Goal: Check status: Check status

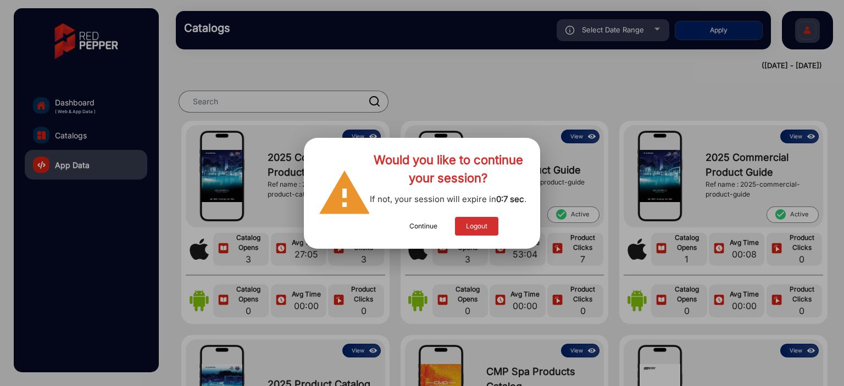
scroll to position [285, 0]
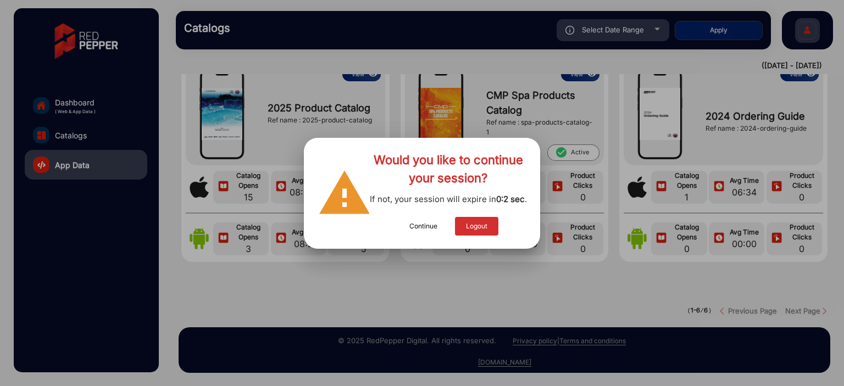
click at [432, 235] on button "Continue" at bounding box center [423, 226] width 50 height 19
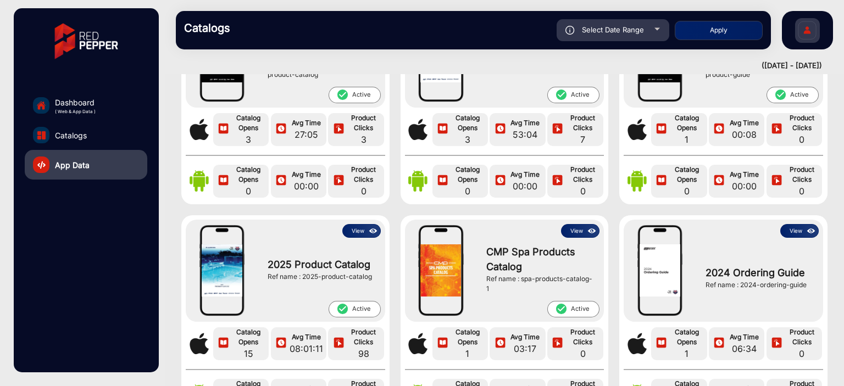
scroll to position [0, 0]
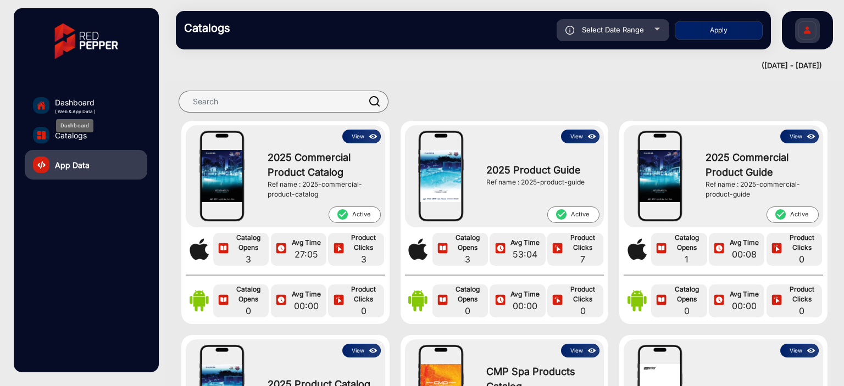
click at [75, 101] on span "Dashboard" at bounding box center [75, 103] width 41 height 12
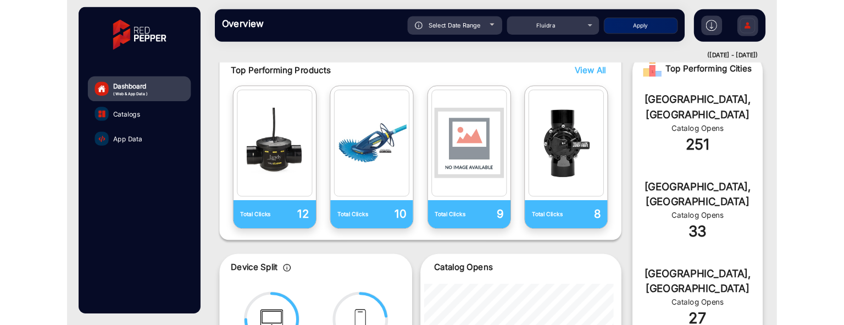
scroll to position [344, 0]
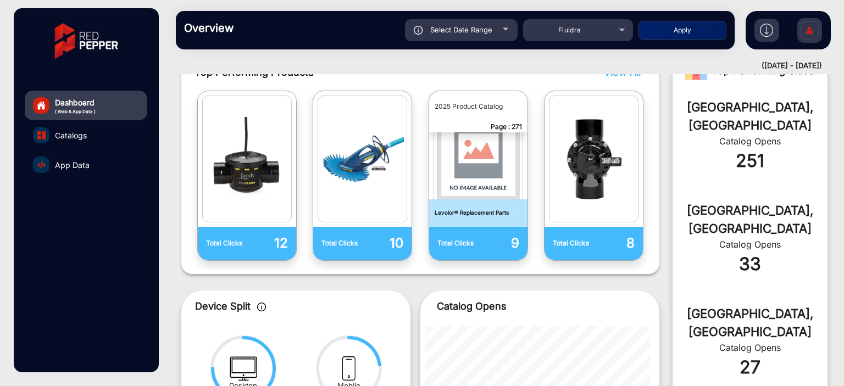
drag, startPoint x: 458, startPoint y: 109, endPoint x: 446, endPoint y: 153, distance: 45.6
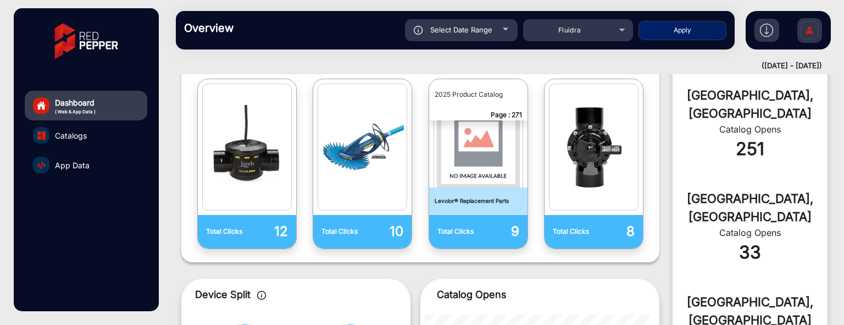
scroll to position [330, 0]
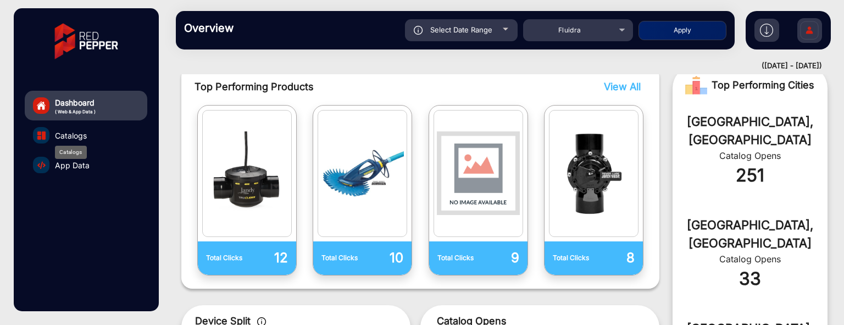
click at [65, 136] on span "Catalogs" at bounding box center [71, 136] width 32 height 12
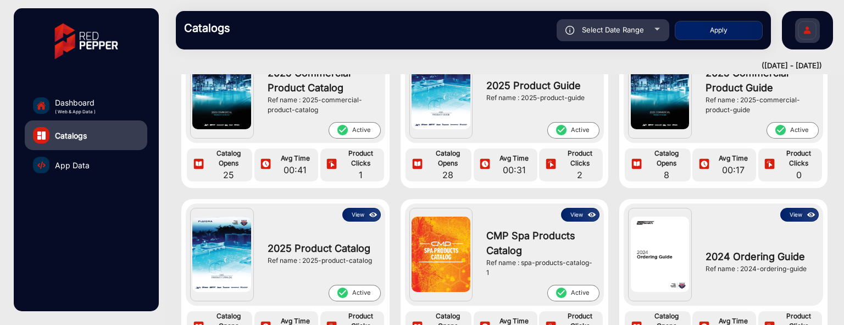
scroll to position [110, 0]
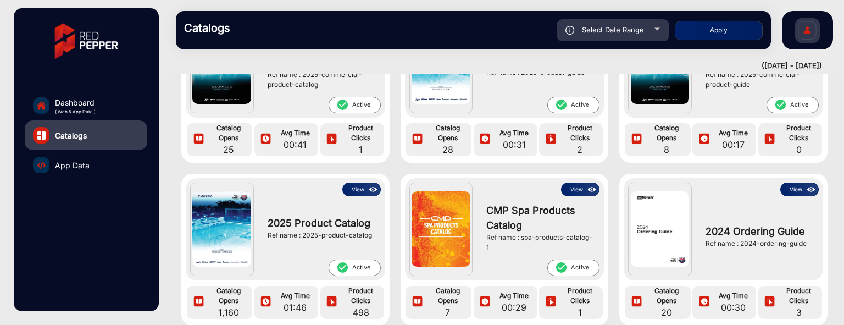
click at [361, 186] on button "View" at bounding box center [361, 189] width 38 height 14
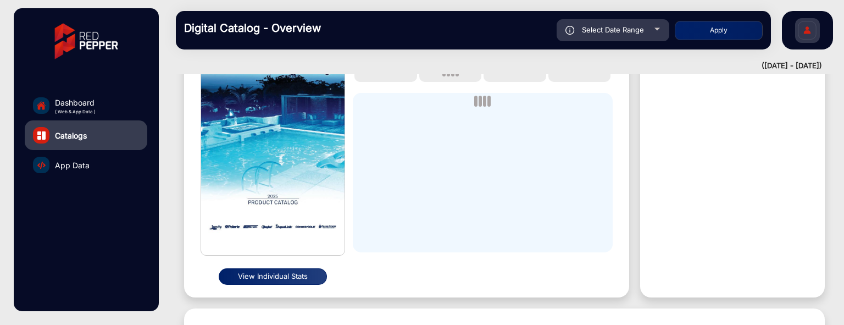
scroll to position [173, 0]
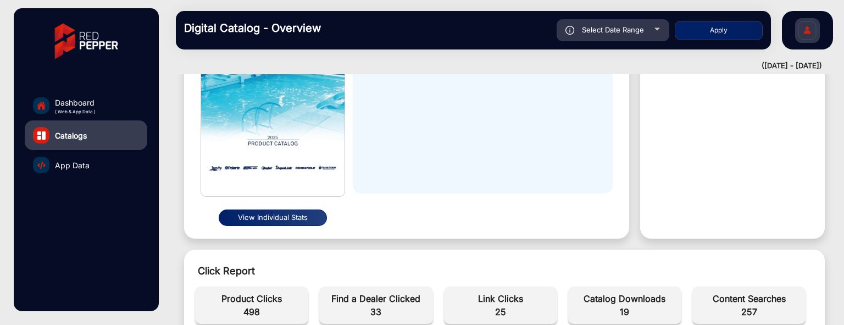
click at [268, 215] on button "View Individual Stats" at bounding box center [273, 217] width 108 height 16
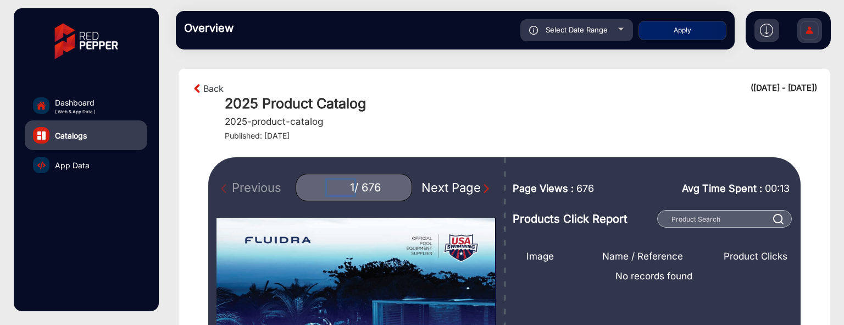
click at [345, 183] on input "1" at bounding box center [340, 187] width 27 height 15
type input "279"
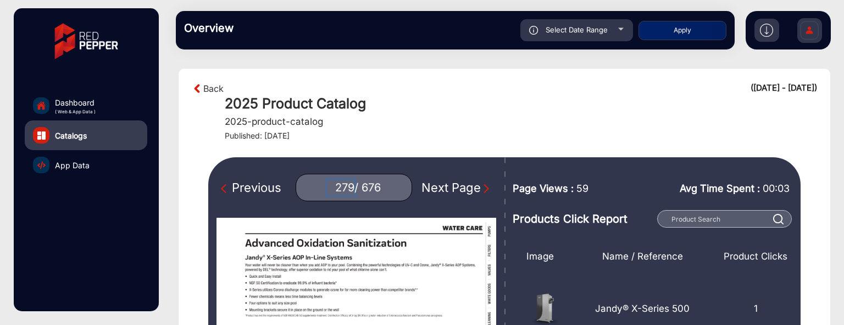
scroll to position [110, 0]
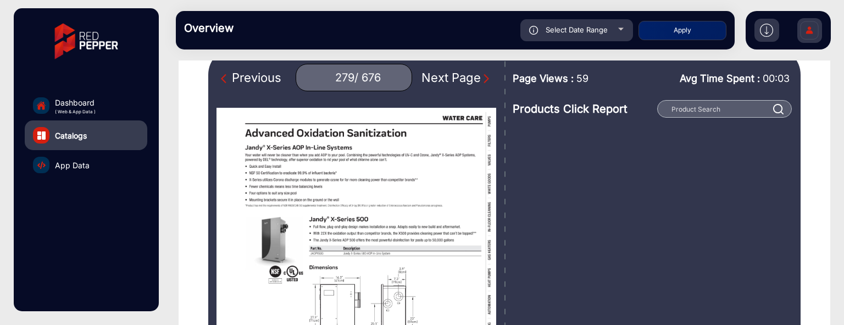
click at [734, 213] on div "Image Name / Reference Product Clicks Jandy® X-Series 500 1" at bounding box center [654, 293] width 282 height 351
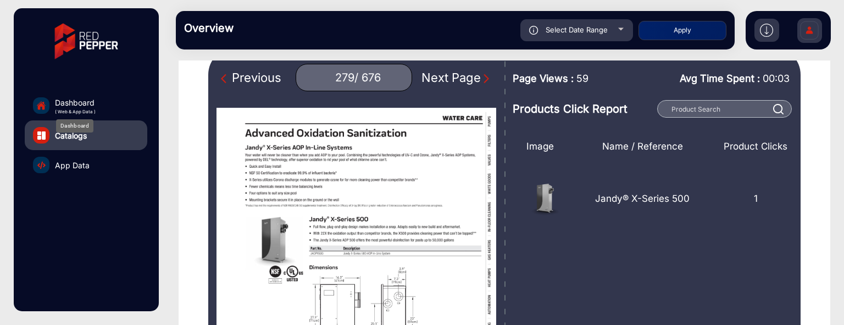
click at [75, 103] on span "Dashboard" at bounding box center [75, 103] width 41 height 12
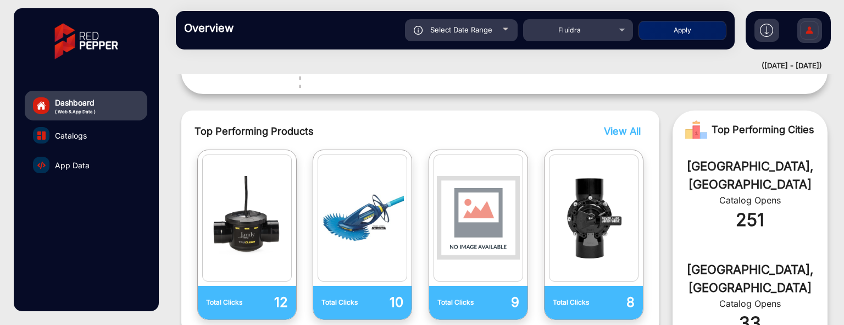
scroll to position [283, 0]
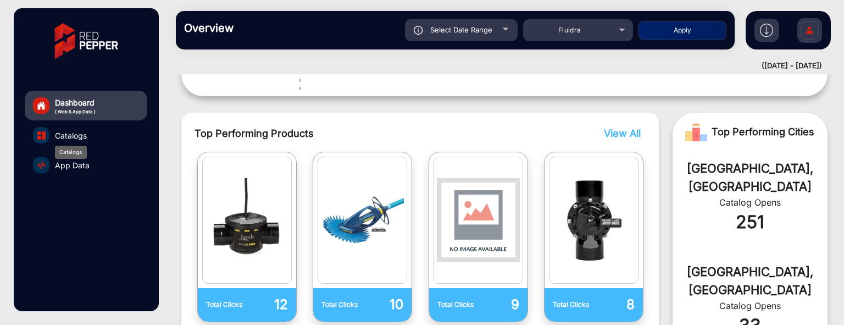
click at [66, 135] on span "Catalogs" at bounding box center [71, 136] width 32 height 12
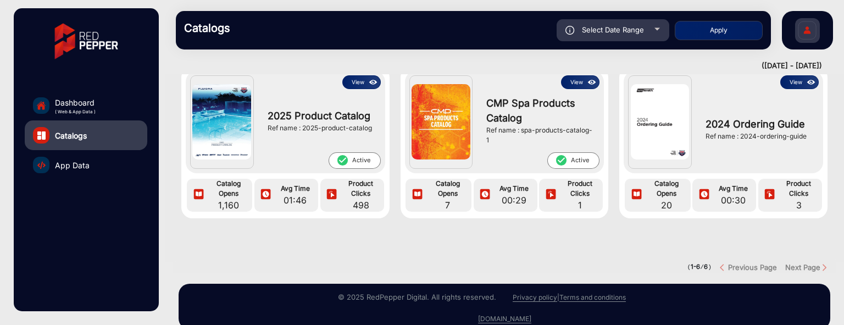
scroll to position [220, 0]
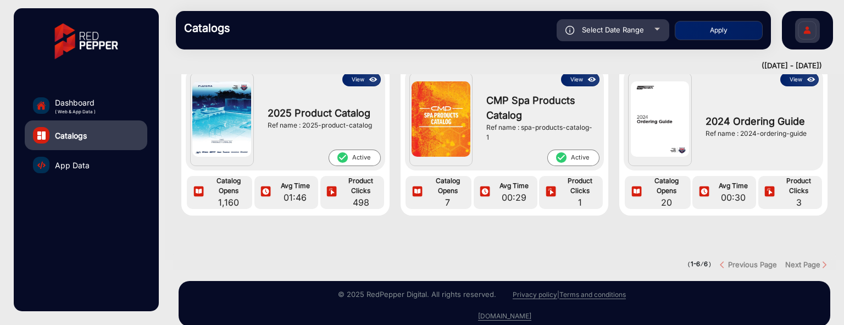
click at [371, 81] on img at bounding box center [373, 80] width 13 height 12
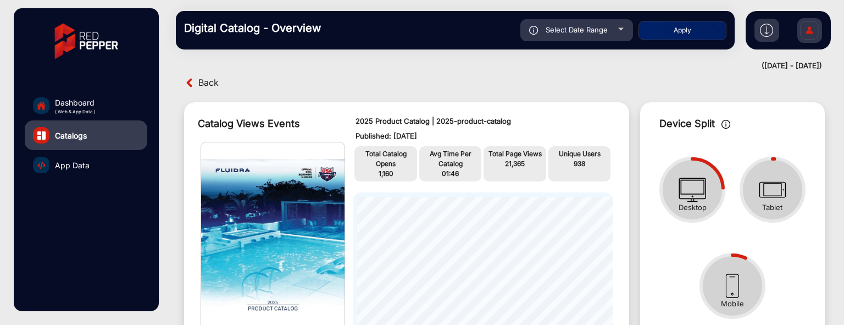
scroll to position [228, 0]
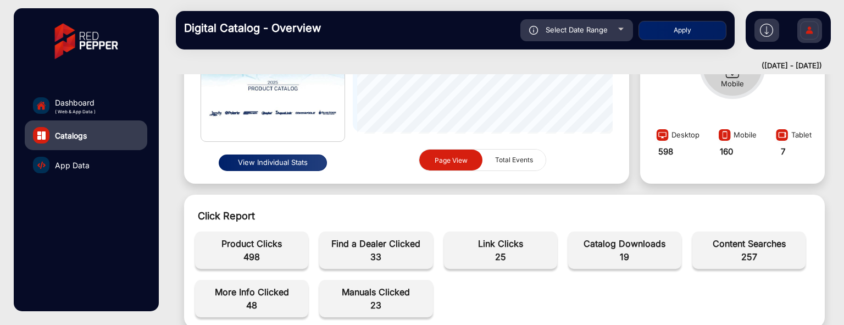
click at [274, 163] on button "View Individual Stats" at bounding box center [273, 162] width 108 height 16
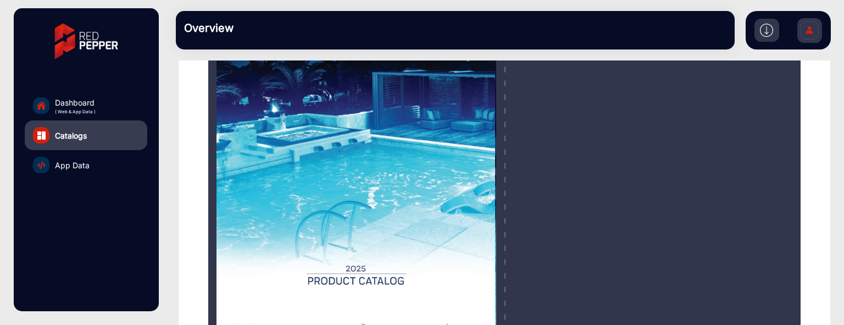
scroll to position [8, 0]
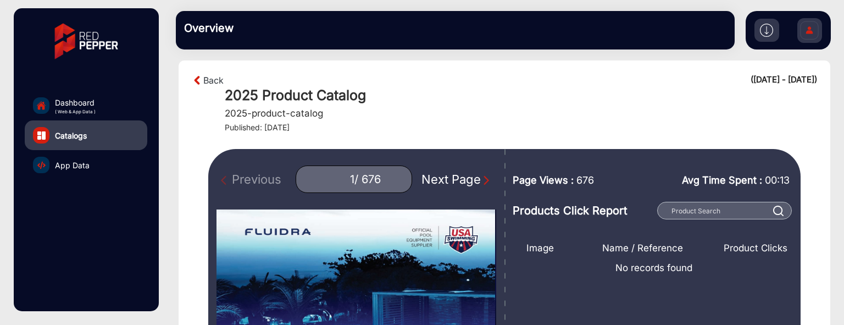
click at [354, 176] on div "/ 676" at bounding box center [367, 180] width 26 height 14
click at [354, 179] on div "/ 676" at bounding box center [367, 180] width 26 height 14
drag, startPoint x: 345, startPoint y: 180, endPoint x: 333, endPoint y: 180, distance: 11.6
click at [333, 180] on input "1" at bounding box center [340, 178] width 27 height 15
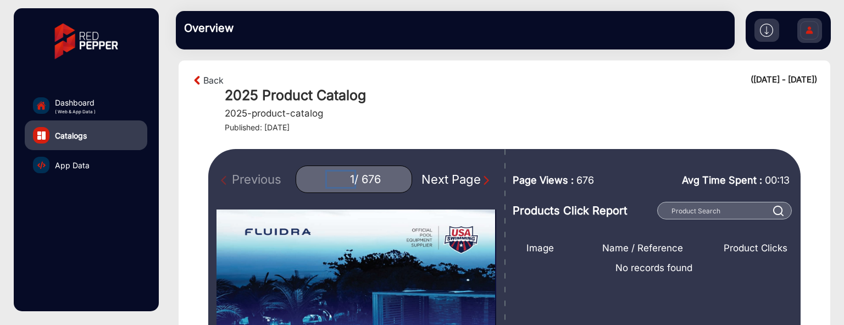
drag, startPoint x: 346, startPoint y: 175, endPoint x: 320, endPoint y: 176, distance: 25.8
click at [327, 176] on input "1" at bounding box center [340, 178] width 27 height 15
type input "271"
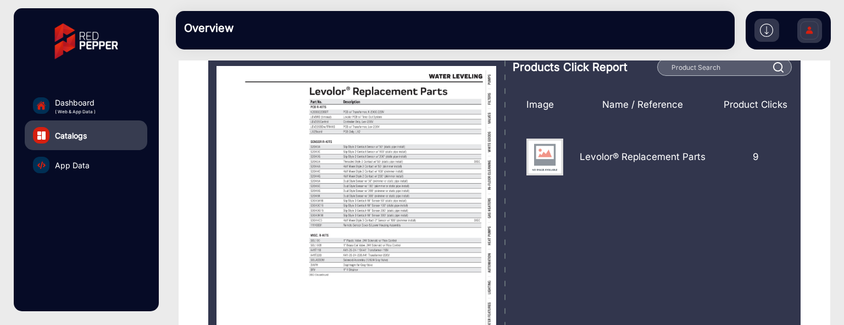
scroll to position [173, 0]
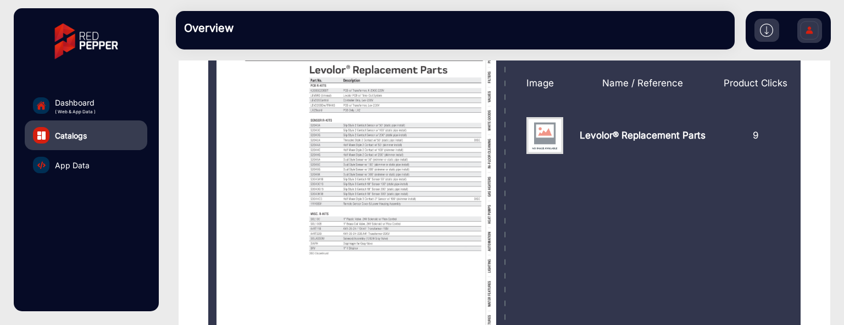
click at [374, 220] on div "NaN / 676" at bounding box center [394, 160] width 182 height 196
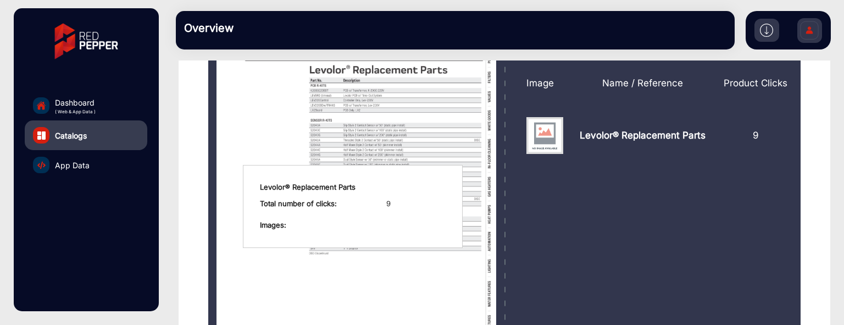
click at [378, 158] on div "NaN / 676" at bounding box center [394, 160] width 182 height 196
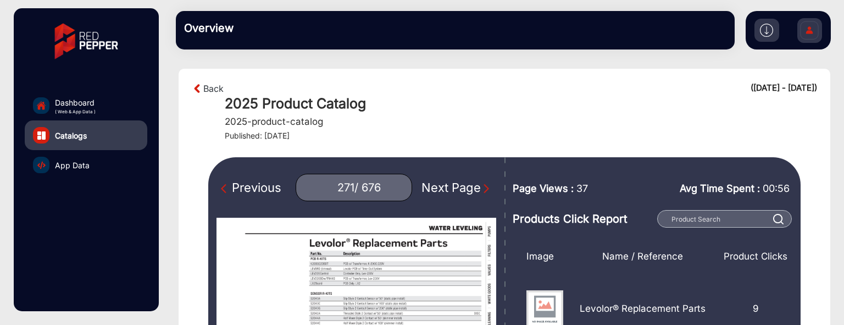
scroll to position [173, 0]
